Goal: Navigation & Orientation: Understand site structure

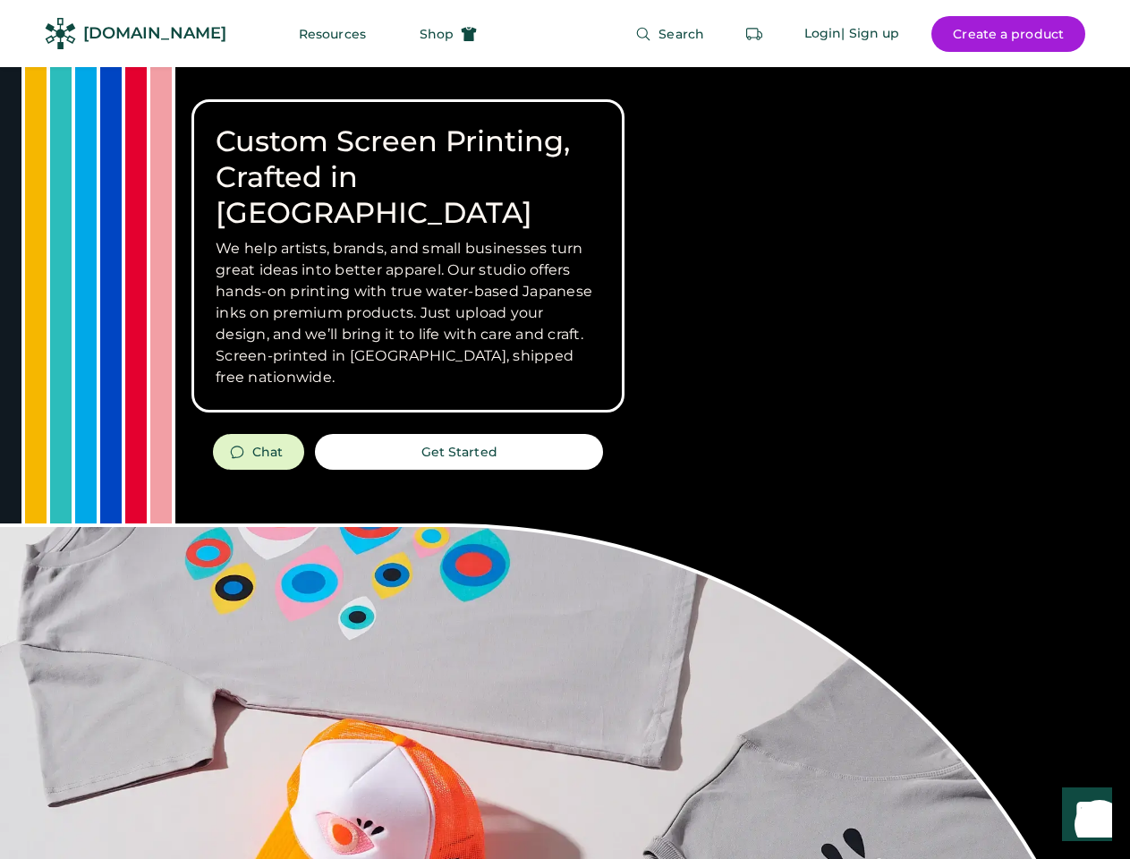
click at [565, 429] on div "Custom Screen Printing, Crafted in [GEOGRAPHIC_DATA] We help artists, brands, a…" at bounding box center [565, 635] width 1130 height 1136
click at [565, 463] on div "Custom Screen Printing, Crafted in [GEOGRAPHIC_DATA] We help artists, brands, a…" at bounding box center [565, 635] width 1130 height 1136
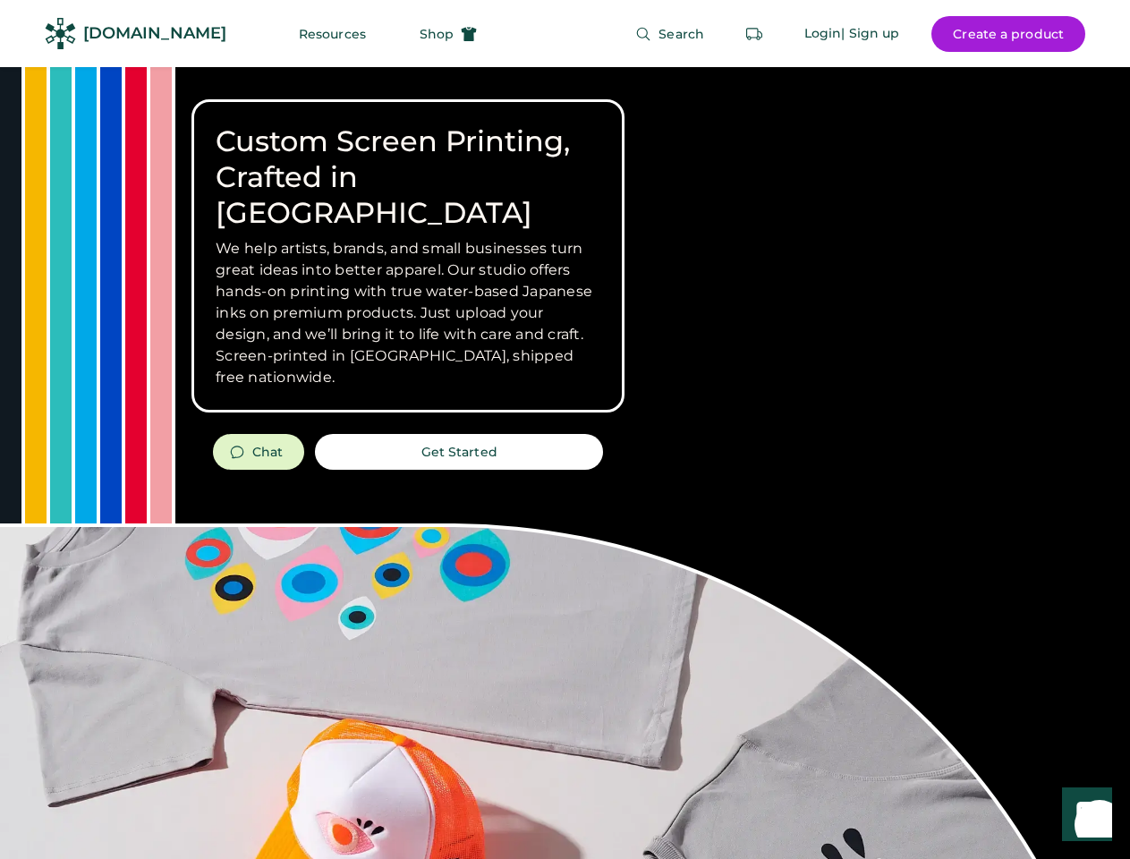
click at [565, 463] on div "Custom Screen Printing, Crafted in [GEOGRAPHIC_DATA] We help artists, brands, a…" at bounding box center [565, 635] width 1130 height 1136
click at [408, 256] on h3 "We help artists, brands, and small businesses turn great ideas into better appa…" at bounding box center [408, 313] width 385 height 150
click at [408, 238] on h3 "We help artists, brands, and small businesses turn great ideas into better appa…" at bounding box center [408, 313] width 385 height 150
click at [408, 159] on h1 "Custom Screen Printing, Crafted in [GEOGRAPHIC_DATA]" at bounding box center [408, 176] width 385 height 107
